Goal: Task Accomplishment & Management: Use online tool/utility

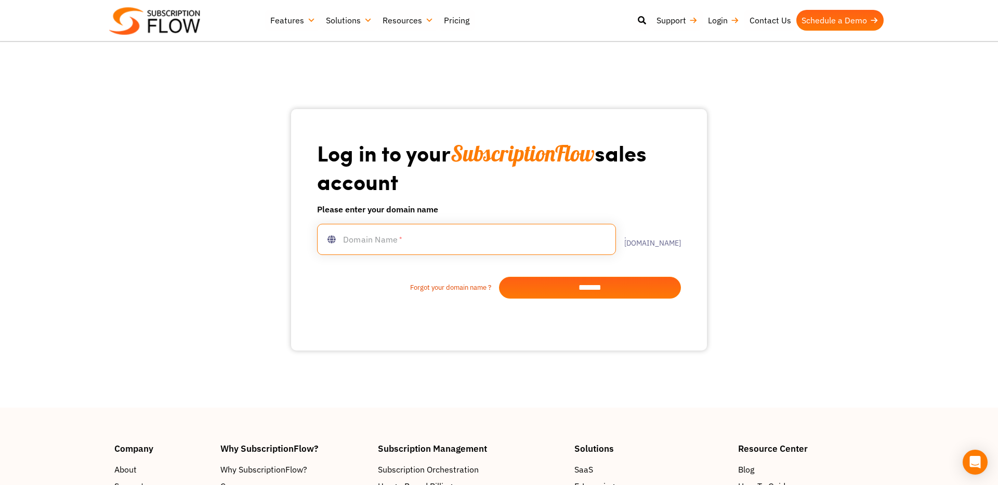
click at [381, 243] on input "text" at bounding box center [466, 239] width 299 height 31
type input "**********"
click at [548, 287] on input "*******" at bounding box center [590, 288] width 182 height 22
